Goal: Task Accomplishment & Management: Manage account settings

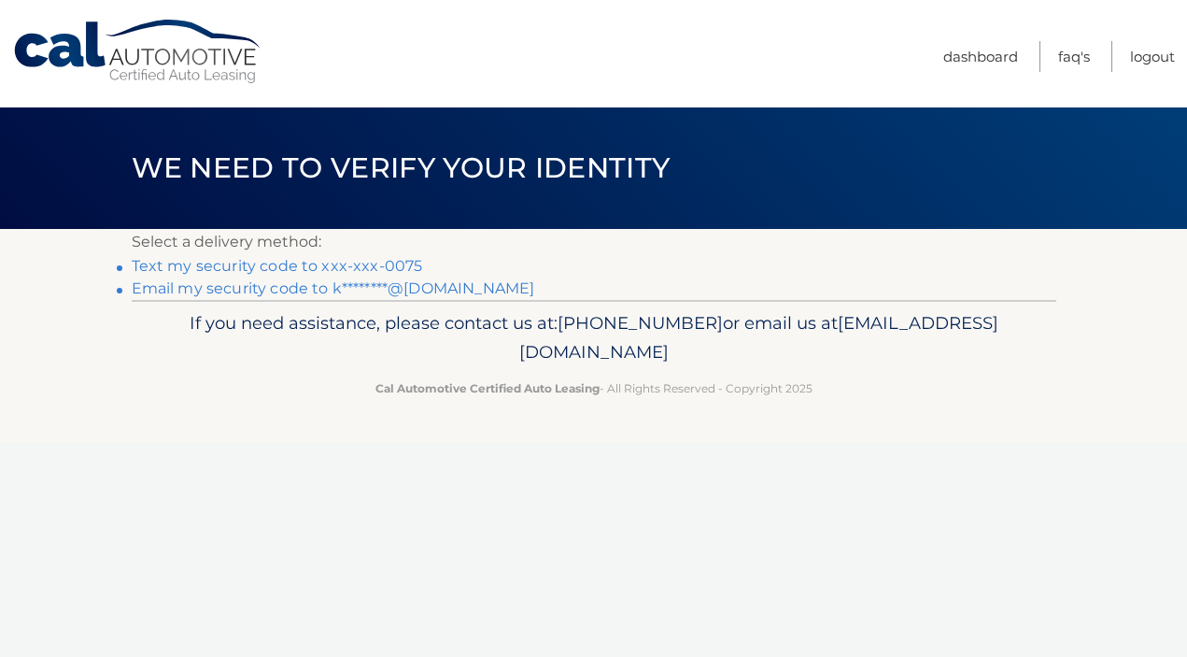
click at [313, 262] on link "Text my security code to xxx-xxx-0075" at bounding box center [277, 266] width 291 height 18
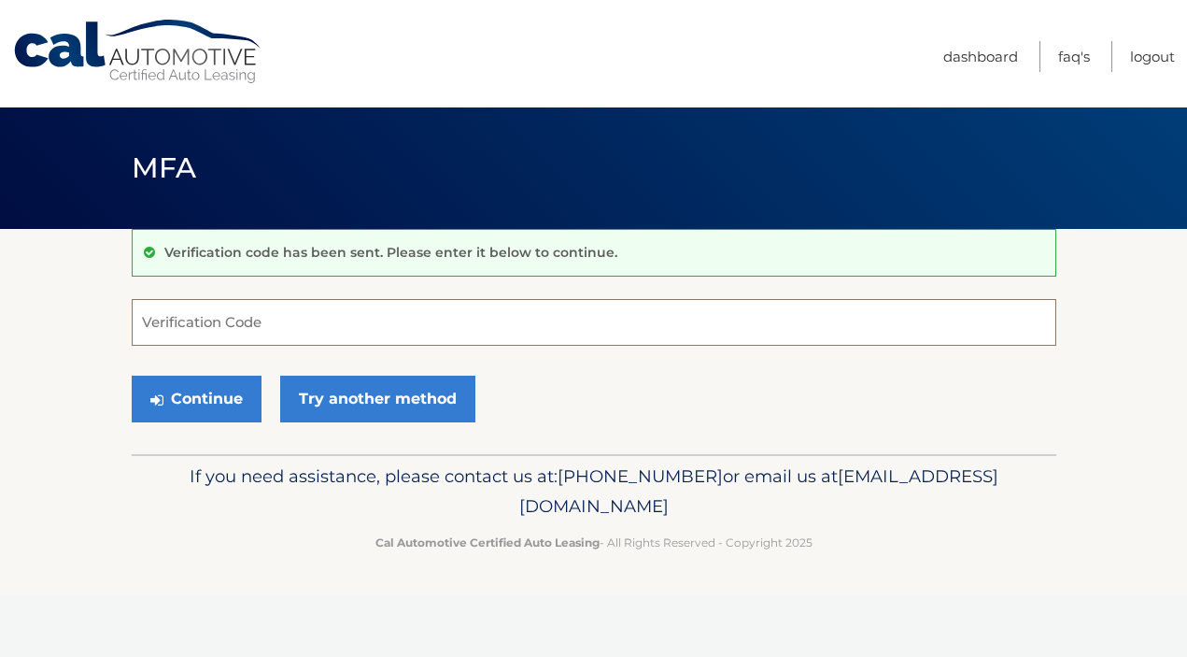
click at [338, 312] on input "Verification Code" at bounding box center [594, 322] width 925 height 47
type input "191511"
click at [189, 398] on button "Continue" at bounding box center [197, 399] width 130 height 47
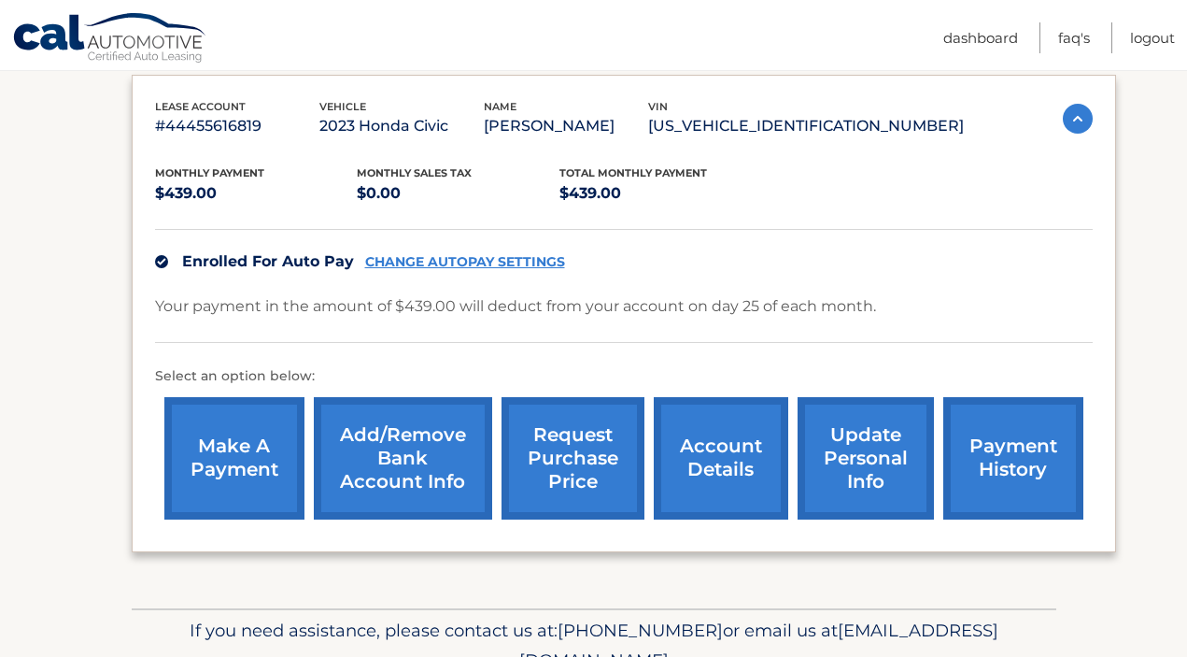
scroll to position [310, 0]
